Goal: Transaction & Acquisition: Download file/media

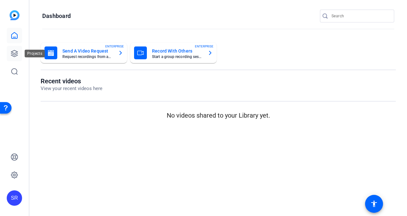
click at [13, 52] on icon at bounding box center [15, 54] width 8 height 8
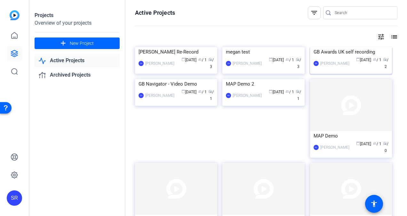
click at [331, 57] on div "GB Awards UK self recording" at bounding box center [351, 52] width 75 height 10
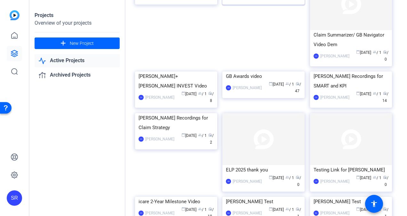
scroll to position [935, 0]
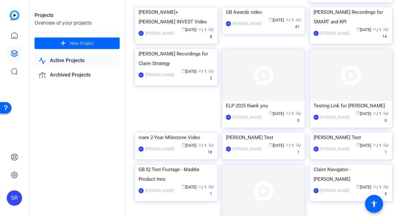
click at [242, 7] on img at bounding box center [264, 7] width 82 height 0
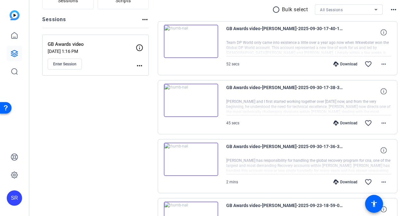
scroll to position [96, 0]
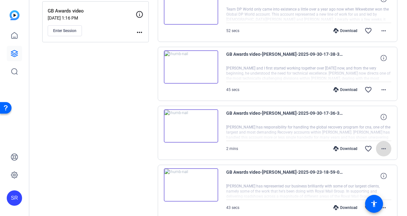
click at [382, 148] on mat-icon "more_horiz" at bounding box center [384, 149] width 8 height 8
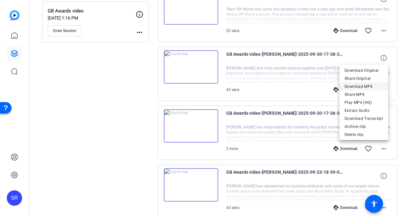
click at [357, 86] on span "Download MP4" at bounding box center [364, 87] width 38 height 8
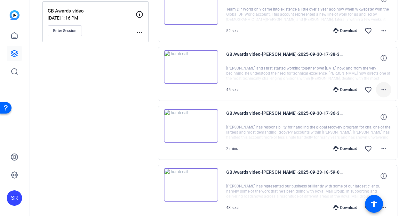
click at [380, 91] on mat-icon "more_horiz" at bounding box center [384, 90] width 8 height 8
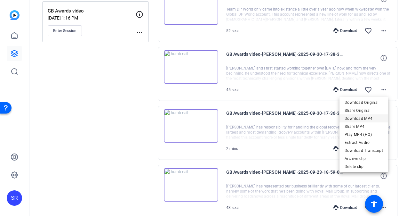
click at [355, 118] on span "Download MP4" at bounding box center [364, 119] width 38 height 8
